Goal: Obtain resource: Download file/media

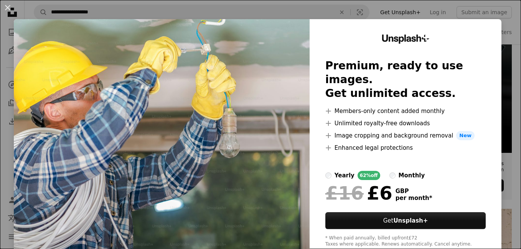
click at [333, 12] on div "An X shape Unsplash+ Premium, ready to use images. Get unlimited access. A plus…" at bounding box center [260, 124] width 521 height 249
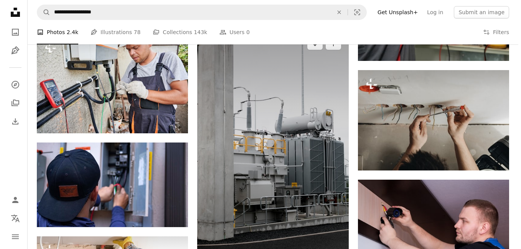
scroll to position [767, 0]
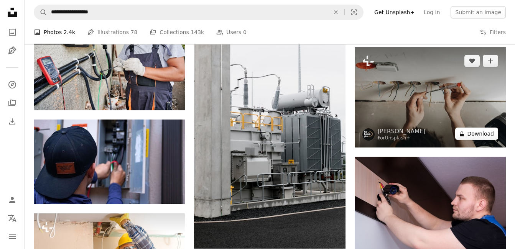
click at [473, 135] on button "A lock Download" at bounding box center [476, 134] width 43 height 12
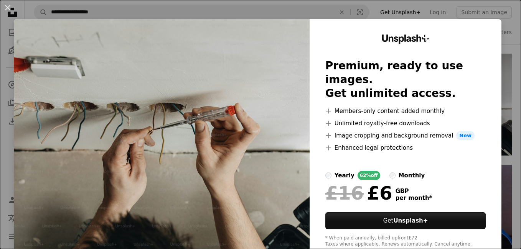
click at [170, 14] on div "An X shape Unsplash+ Premium, ready to use images. Get unlimited access. A plus…" at bounding box center [260, 124] width 521 height 249
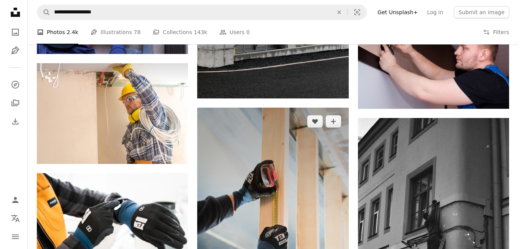
scroll to position [920, 0]
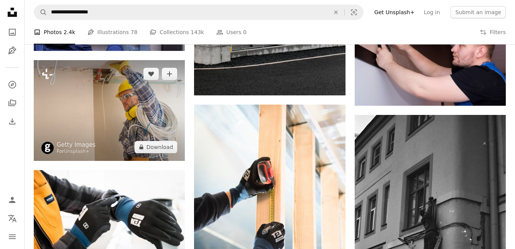
click at [104, 126] on img at bounding box center [109, 110] width 151 height 101
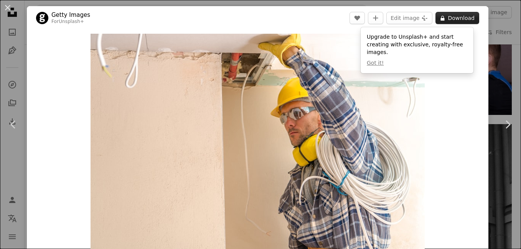
click at [447, 19] on button "A lock Download" at bounding box center [457, 18] width 44 height 12
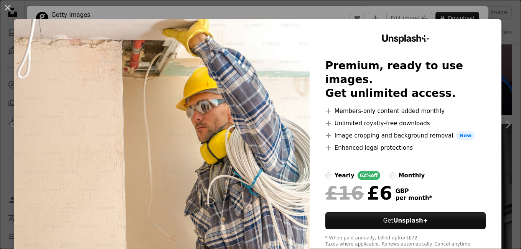
click at [480, 12] on div "An X shape Unsplash+ Premium, ready to use images. Get unlimited access. A plus…" at bounding box center [260, 124] width 521 height 249
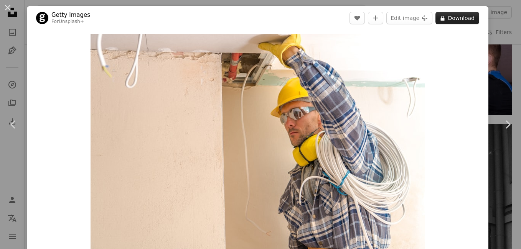
click at [456, 18] on button "A lock Download" at bounding box center [457, 18] width 44 height 12
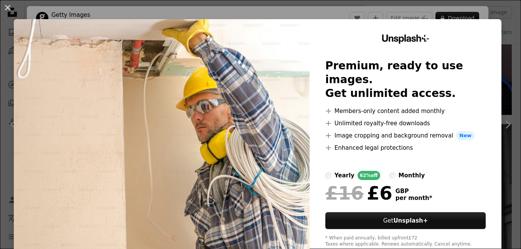
click at [484, 12] on div "An X shape Unsplash+ Premium, ready to use images. Get unlimited access. A plus…" at bounding box center [260, 124] width 521 height 249
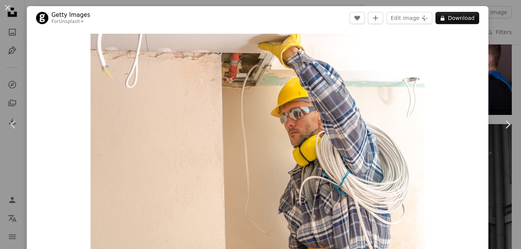
drag, startPoint x: 18, startPoint y: 47, endPoint x: 22, endPoint y: 49, distance: 3.9
click at [18, 48] on div "An X shape Chevron left Chevron right Getty Images For Unsplash+ A heart A plus…" at bounding box center [260, 124] width 521 height 249
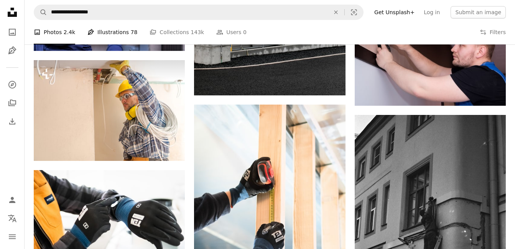
click at [115, 30] on link "Pen Tool Illustrations 78" at bounding box center [112, 32] width 50 height 25
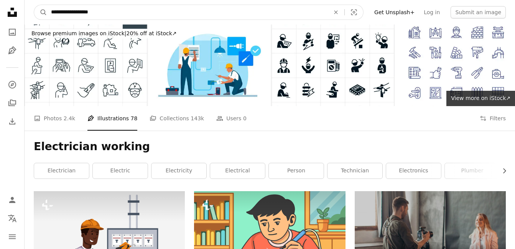
click at [199, 9] on input "**********" at bounding box center [187, 12] width 280 height 15
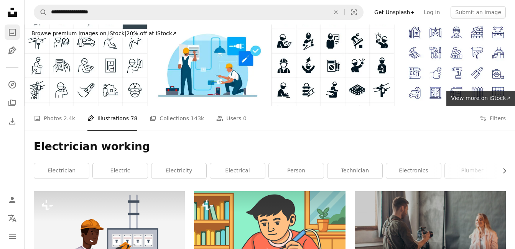
click at [12, 31] on icon "A photo" at bounding box center [12, 32] width 9 height 9
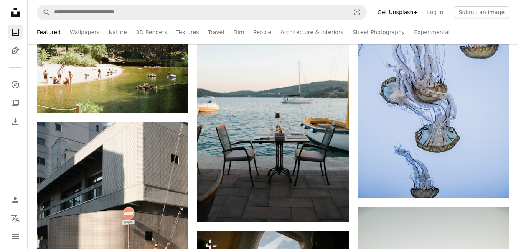
scroll to position [652, 0]
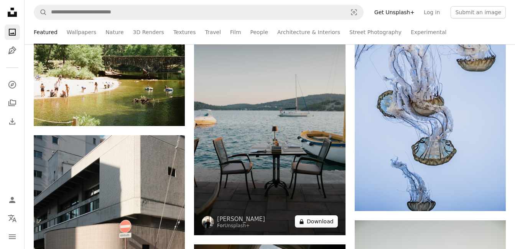
click at [319, 220] on button "A lock Download" at bounding box center [316, 221] width 43 height 12
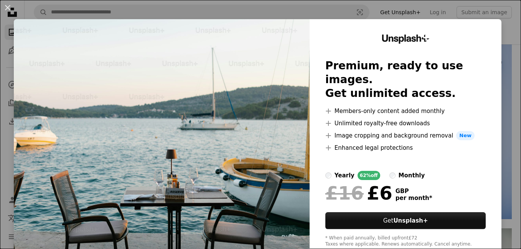
click at [499, 39] on div "An X shape Unsplash+ Premium, ready to use images. Get unlimited access. A plus…" at bounding box center [260, 124] width 521 height 249
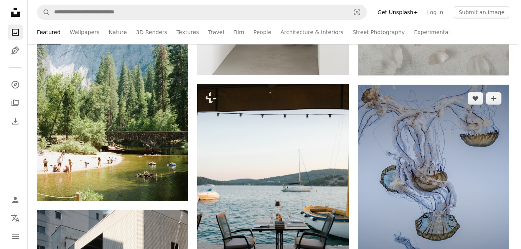
scroll to position [613, 0]
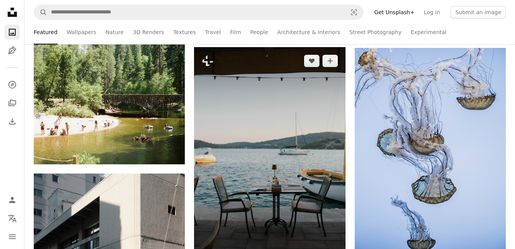
click at [280, 156] on img at bounding box center [269, 160] width 151 height 227
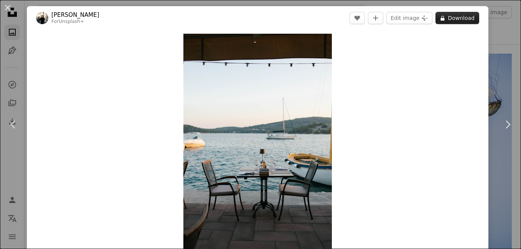
click at [456, 20] on button "A lock Download" at bounding box center [457, 18] width 44 height 12
